Goal: Information Seeking & Learning: Stay updated

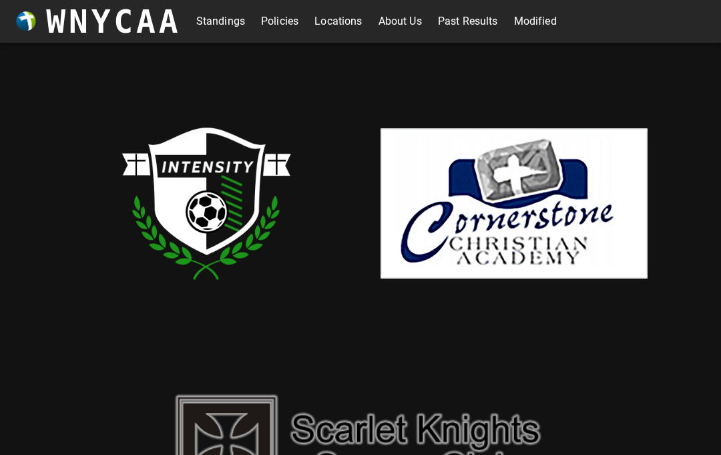
click at [223, 27] on link "Standings" at bounding box center [220, 21] width 49 height 21
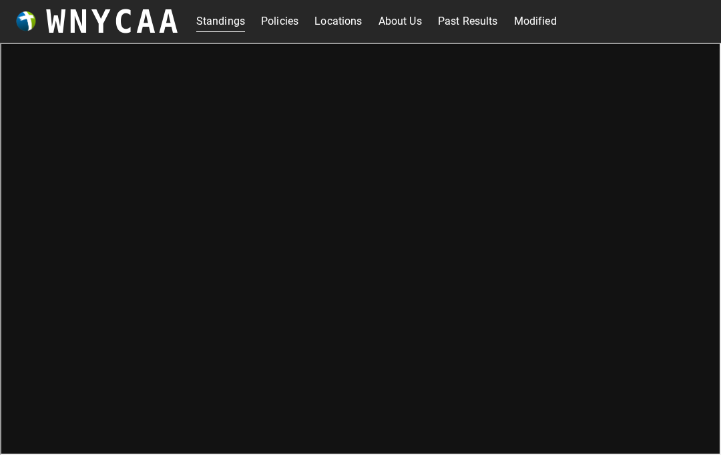
scroll to position [5, 0]
